Goal: Task Accomplishment & Management: Use online tool/utility

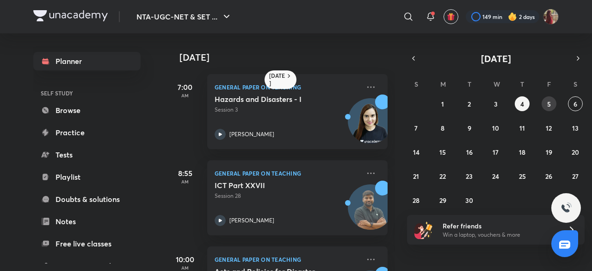
click at [549, 101] on abbr "5" at bounding box center [549, 103] width 4 height 9
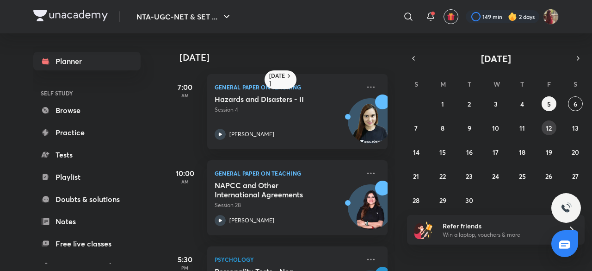
click at [546, 125] on abbr "12" at bounding box center [549, 127] width 6 height 9
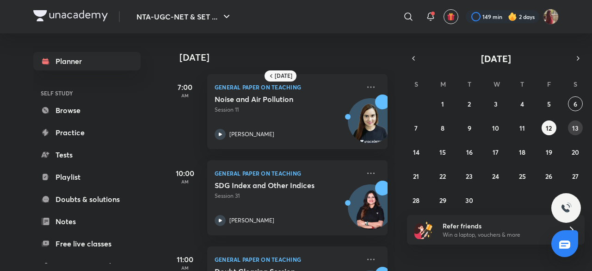
click at [578, 126] on abbr "13" at bounding box center [575, 127] width 6 height 9
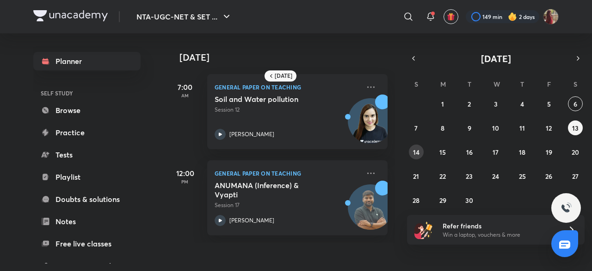
click at [418, 148] on abbr "14" at bounding box center [416, 152] width 6 height 9
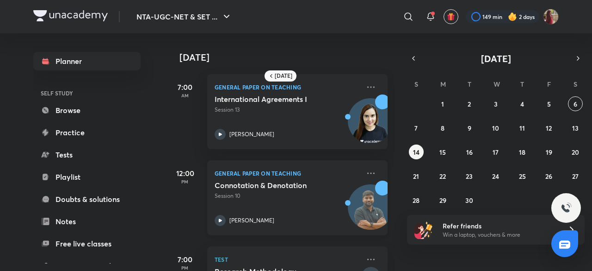
scroll to position [101, 0]
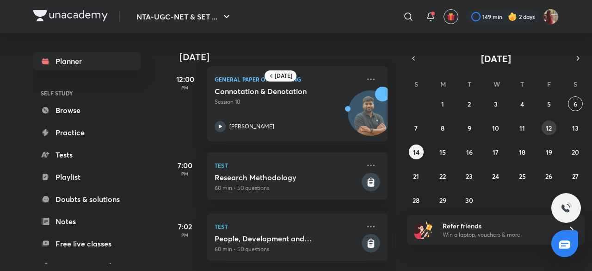
click at [553, 129] on button "12" at bounding box center [549, 127] width 15 height 15
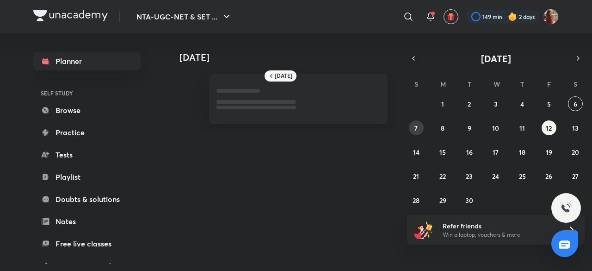
click at [412, 124] on button "7" at bounding box center [416, 127] width 15 height 15
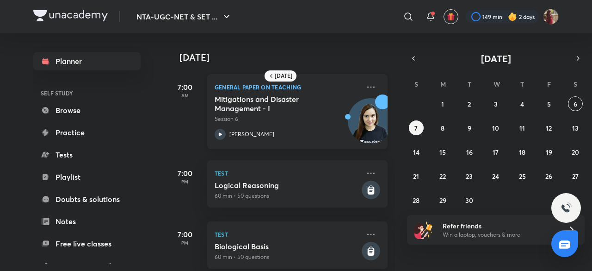
scroll to position [15, 0]
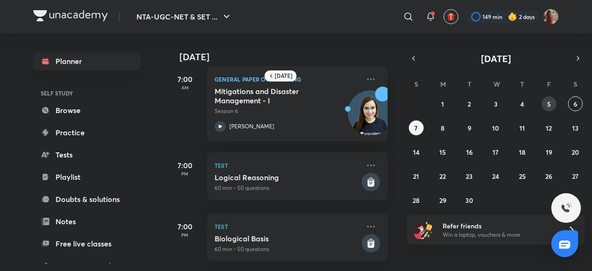
click at [548, 101] on abbr "5" at bounding box center [549, 103] width 4 height 9
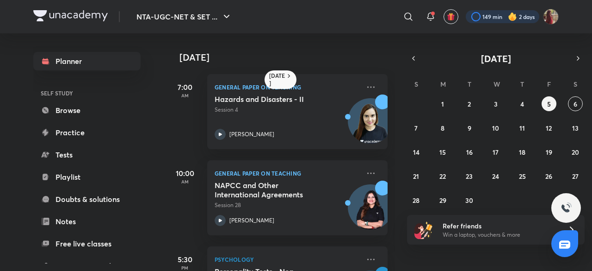
click at [491, 22] on div at bounding box center [503, 16] width 74 height 13
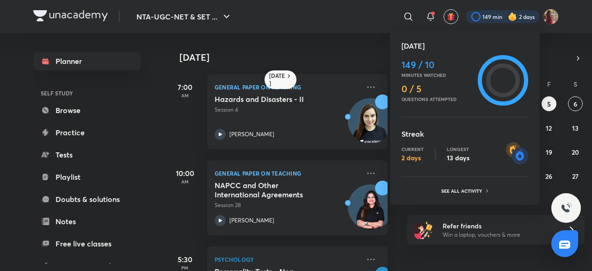
click at [493, 97] on icon at bounding box center [503, 80] width 50 height 50
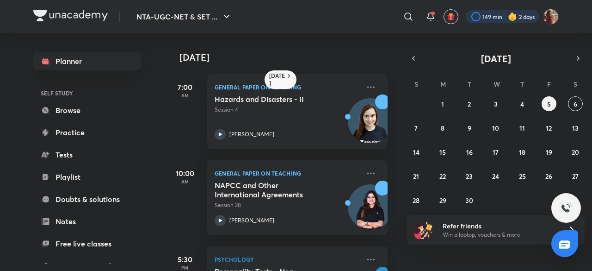
click at [489, 22] on div at bounding box center [503, 16] width 74 height 13
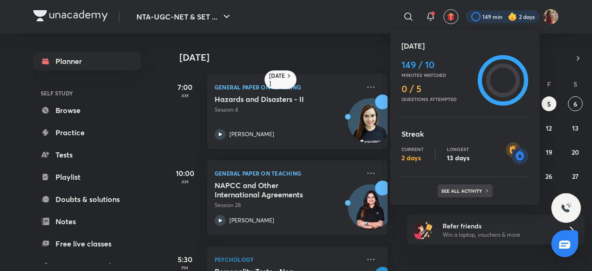
click at [480, 192] on p "See all activity" at bounding box center [462, 191] width 43 height 6
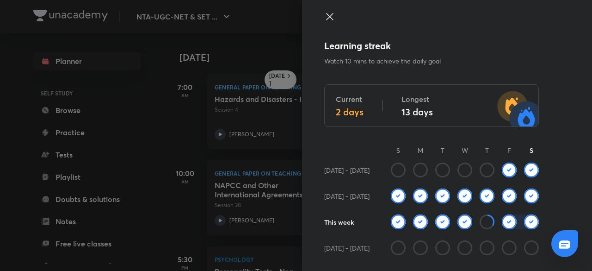
click at [480, 229] on div at bounding box center [465, 227] width 148 height 26
click at [480, 224] on icon at bounding box center [487, 221] width 15 height 15
click at [503, 222] on img at bounding box center [509, 221] width 15 height 15
click at [528, 225] on img at bounding box center [531, 221] width 15 height 15
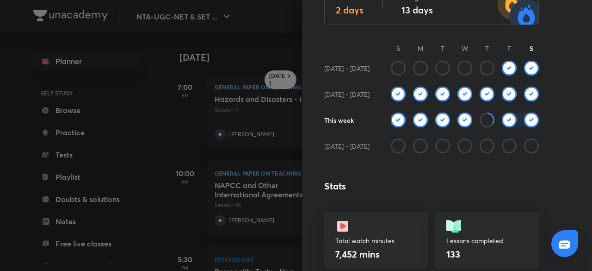
scroll to position [82, 0]
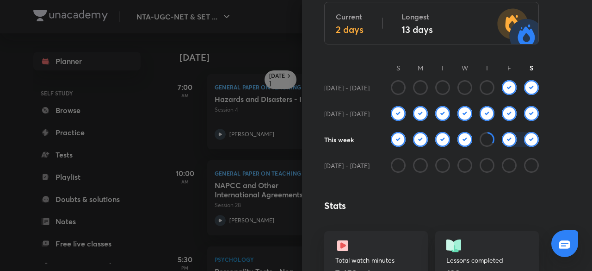
click at [166, 125] on div at bounding box center [296, 135] width 592 height 271
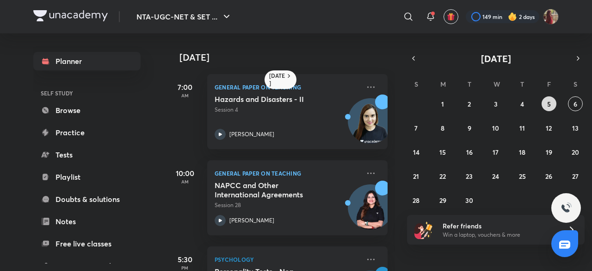
click at [551, 107] on button "5" at bounding box center [549, 103] width 15 height 15
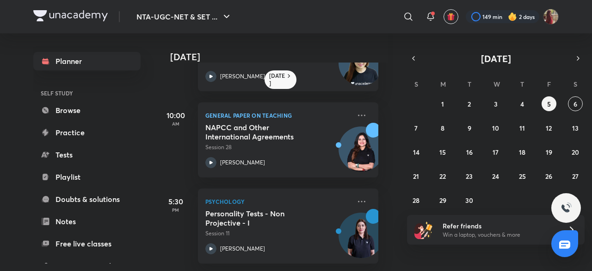
scroll to position [0, 9]
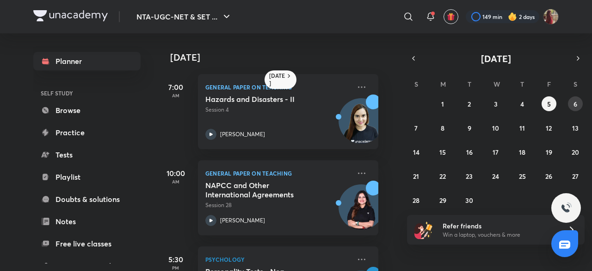
click at [577, 102] on abbr "6" at bounding box center [576, 103] width 4 height 9
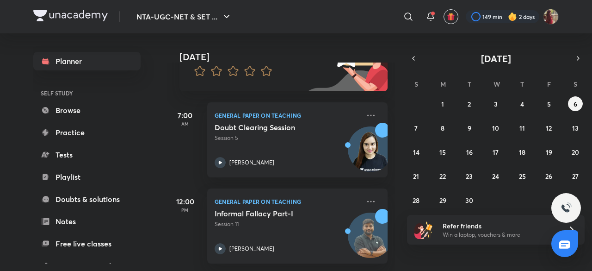
scroll to position [0, 0]
